Goal: Task Accomplishment & Management: Use online tool/utility

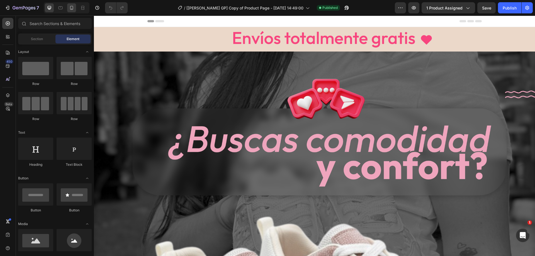
click at [69, 10] on icon at bounding box center [72, 8] width 6 height 6
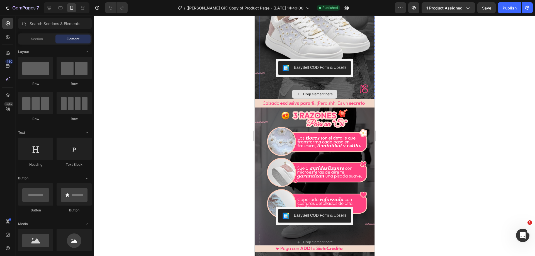
scroll to position [84, 0]
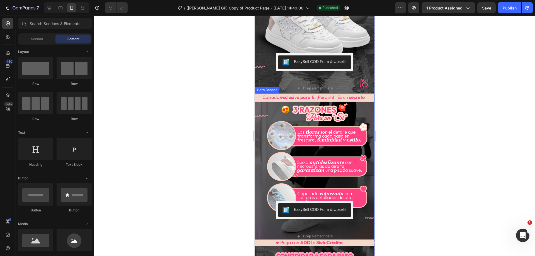
click at [366, 110] on div "EasySell COD Form & Upsells EasySell COD Row Drop element here Product" at bounding box center [314, 166] width 120 height 165
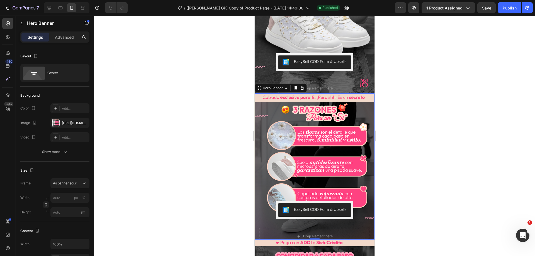
click at [366, 110] on div "EasySell COD Form & Upsells EasySell COD Row Drop element here Product" at bounding box center [314, 166] width 120 height 165
click at [295, 86] on icon at bounding box center [295, 88] width 3 height 4
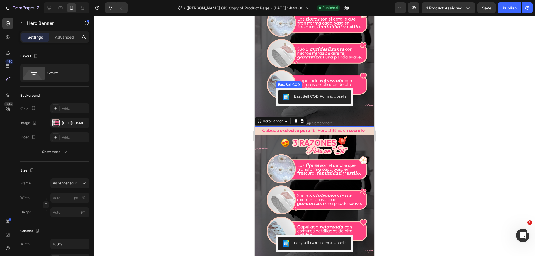
scroll to position [194, 0]
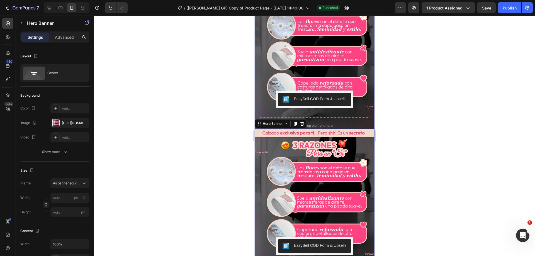
click at [366, 85] on div "EasySell COD Form & Upsells EasySell COD Row Drop element here Product" at bounding box center [314, 55] width 120 height 165
click at [53, 124] on div at bounding box center [56, 123] width 8 height 8
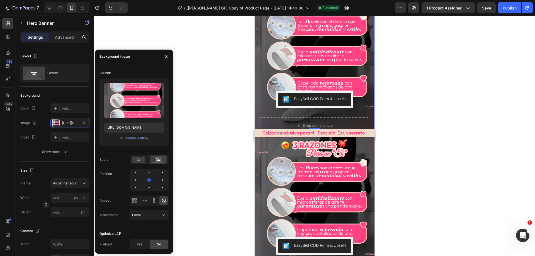
click at [132, 141] on div "or Browse gallery" at bounding box center [134, 138] width 60 height 7
click at [137, 139] on div "Browse gallery" at bounding box center [137, 138] width 24 height 5
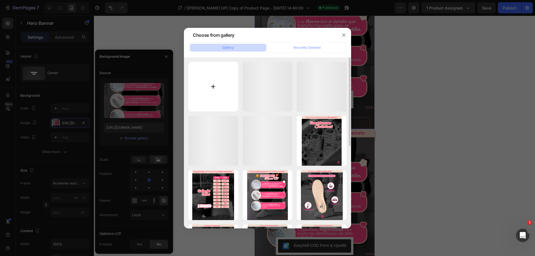
click at [210, 78] on input "file" at bounding box center [213, 87] width 50 height 50
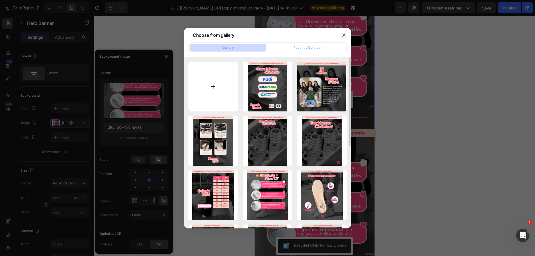
type input "C:\fakepath\Ecoge tu Color favorito.png"
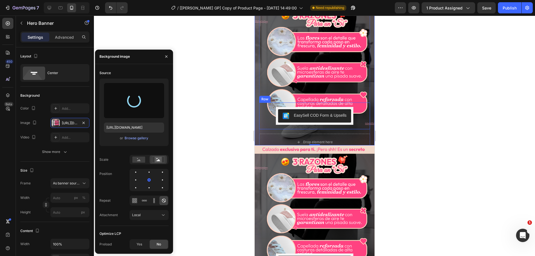
scroll to position [83, 0]
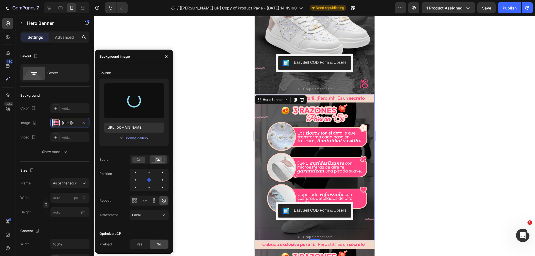
type input "[URL][DOMAIN_NAME]"
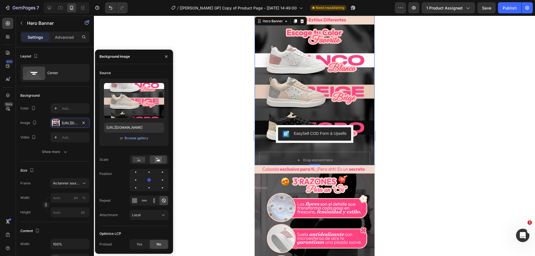
scroll to position [166, 0]
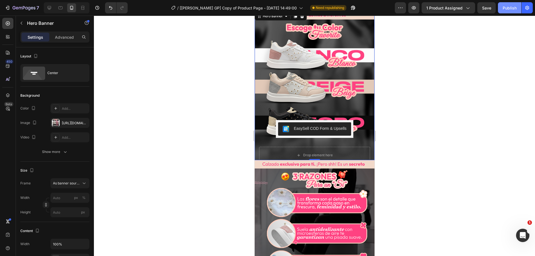
click at [506, 8] on div "Publish" at bounding box center [509, 8] width 14 height 6
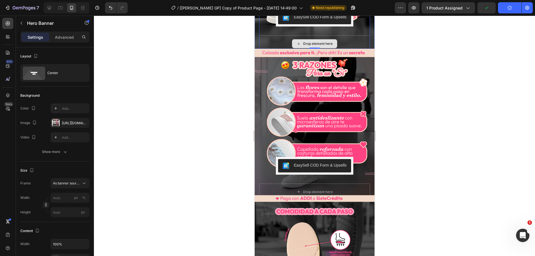
scroll to position [111, 0]
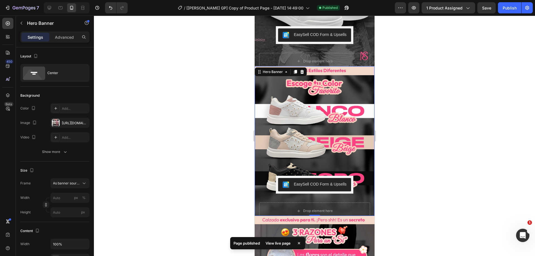
click at [274, 242] on div "View live page" at bounding box center [278, 243] width 32 height 8
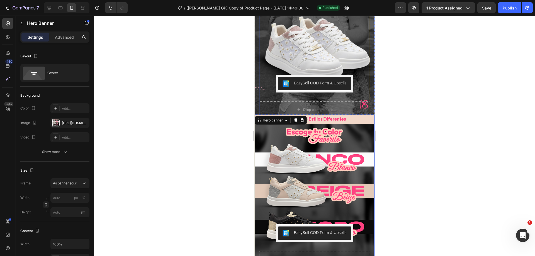
scroll to position [166, 0]
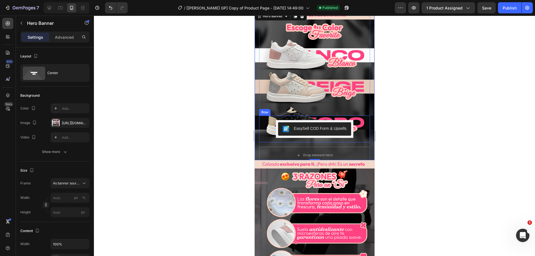
click at [354, 125] on div "EasySell COD Form & Upsells EasySell COD Row" at bounding box center [314, 129] width 111 height 27
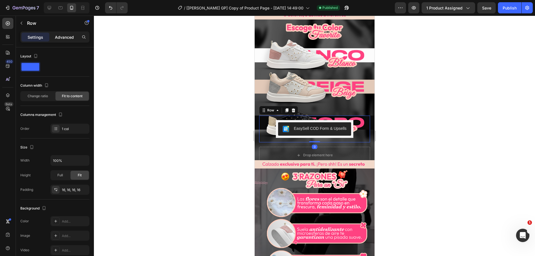
click at [66, 38] on p "Advanced" at bounding box center [64, 37] width 19 height 6
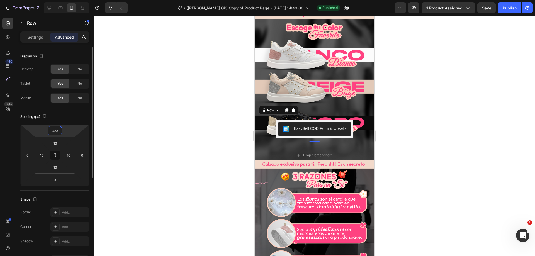
click at [58, 130] on input "390" at bounding box center [54, 130] width 11 height 8
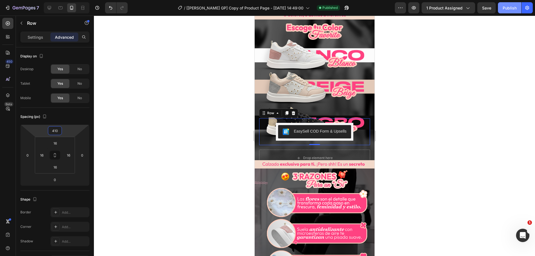
type input "410"
click at [513, 11] on button "Publish" at bounding box center [509, 7] width 23 height 11
drag, startPoint x: 10, startPoint y: 8, endPoint x: 207, endPoint y: 43, distance: 200.1
click at [207, 43] on div at bounding box center [314, 136] width 441 height 240
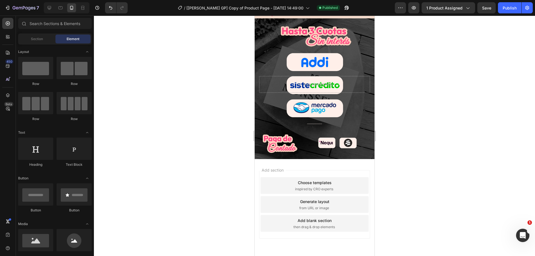
scroll to position [1036, 0]
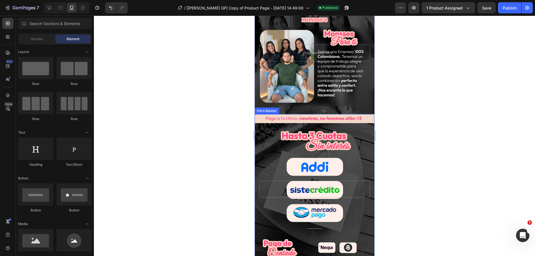
click at [365, 127] on div "Background Image" at bounding box center [314, 189] width 120 height 150
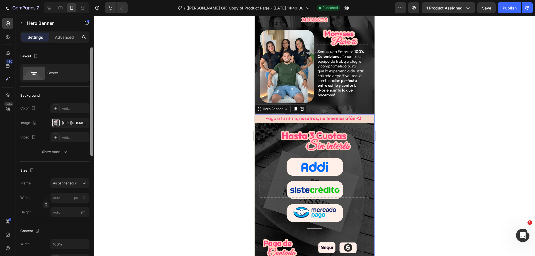
drag, startPoint x: 57, startPoint y: 122, endPoint x: 92, endPoint y: 123, distance: 35.4
click at [56, 122] on div at bounding box center [56, 123] width 8 height 8
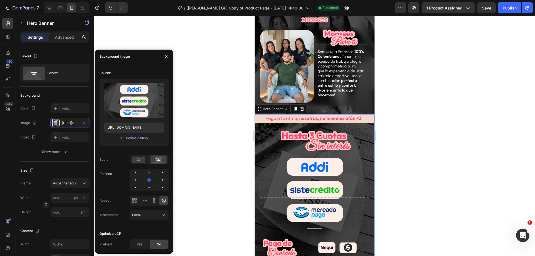
click at [134, 139] on div "Browse gallery" at bounding box center [137, 138] width 24 height 5
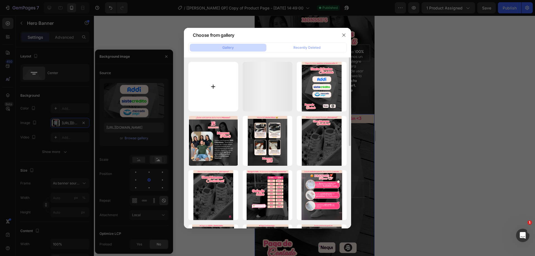
click at [218, 81] on input "file" at bounding box center [213, 87] width 50 height 50
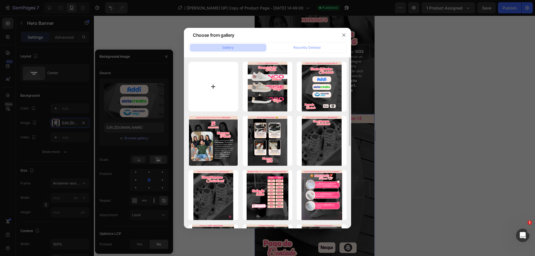
type input "C:\fakepath\Metodos de pago 2.png"
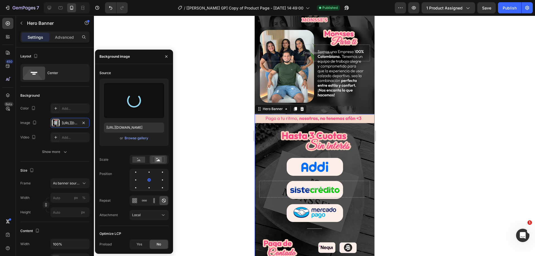
type input "[URL][DOMAIN_NAME]"
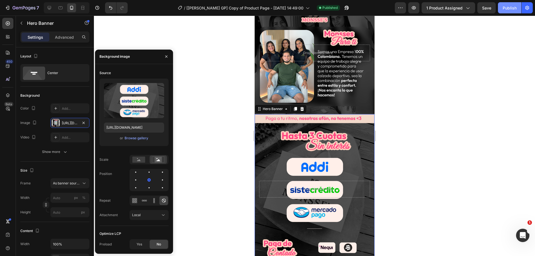
click at [510, 12] on button "Publish" at bounding box center [509, 7] width 23 height 11
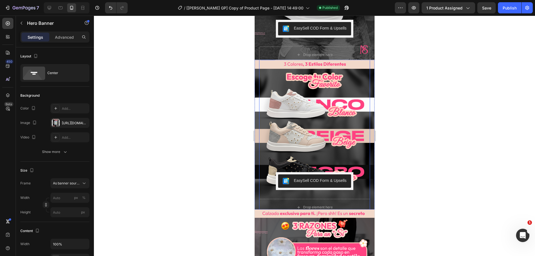
scroll to position [117, 0]
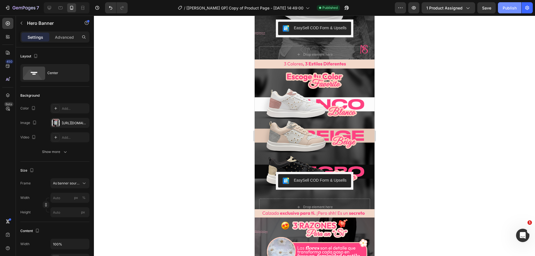
click at [512, 11] on button "Publish" at bounding box center [509, 7] width 23 height 11
click at [524, 12] on button "button" at bounding box center [526, 7] width 11 height 11
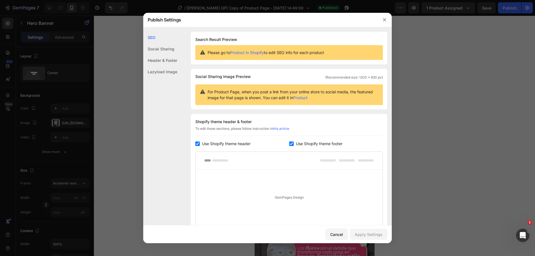
click at [505, 19] on div at bounding box center [267, 128] width 535 height 256
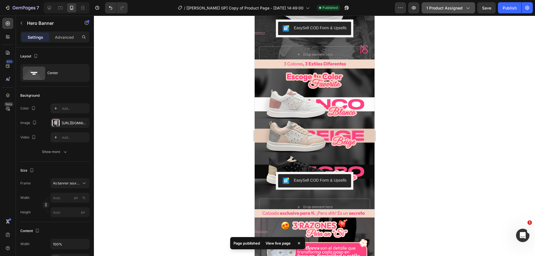
click at [450, 11] on button "1 product assigned" at bounding box center [447, 7] width 53 height 11
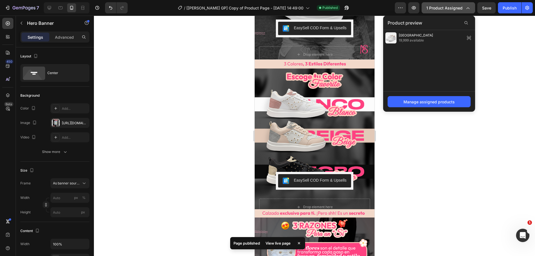
click at [450, 11] on button "1 product assigned" at bounding box center [447, 7] width 53 height 11
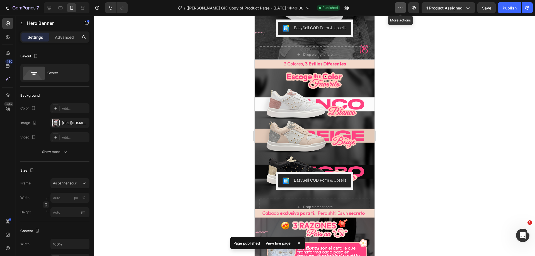
click at [404, 8] on button "button" at bounding box center [400, 7] width 11 height 11
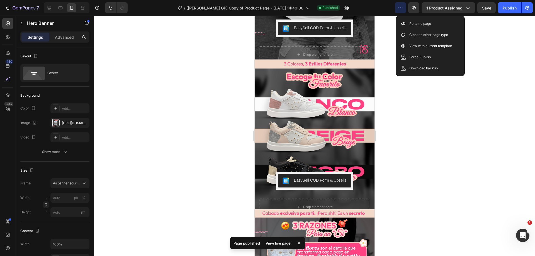
click at [404, 8] on button "button" at bounding box center [400, 7] width 11 height 11
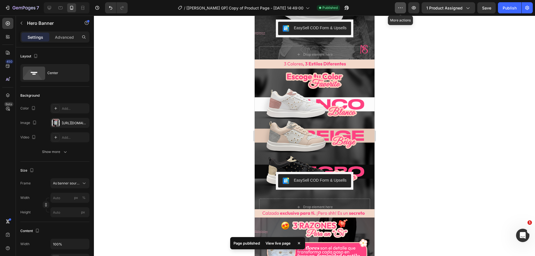
click at [404, 8] on button "button" at bounding box center [400, 7] width 11 height 11
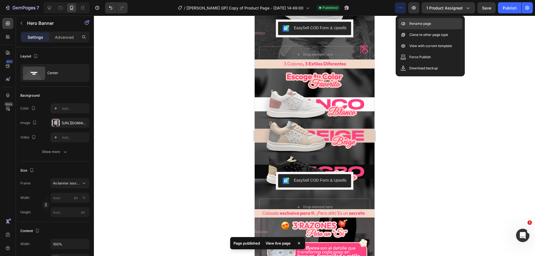
click at [411, 22] on p "Rename page" at bounding box center [420, 24] width 22 height 6
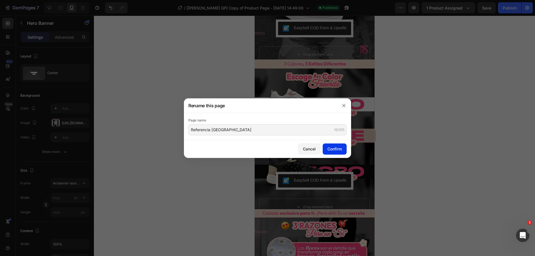
click at [330, 151] on div "Confirm" at bounding box center [334, 149] width 14 height 6
type input "Referencia [GEOGRAPHIC_DATA]"
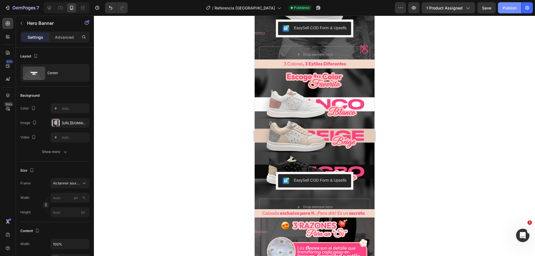
click at [512, 10] on div "Publish" at bounding box center [509, 8] width 14 height 6
click at [359, 176] on div "EasySell COD Form & Upsells EasySell COD Row" at bounding box center [314, 180] width 111 height 27
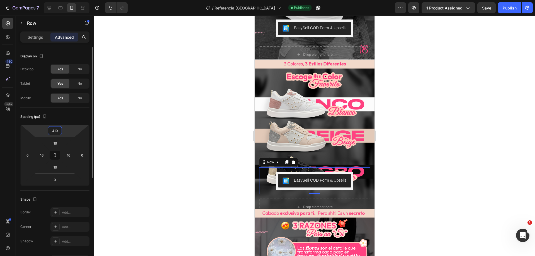
click at [60, 130] on input "410" at bounding box center [54, 130] width 11 height 8
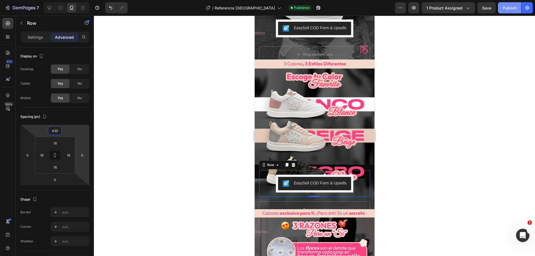
type input "430"
click at [509, 9] on div "Publish" at bounding box center [509, 8] width 14 height 6
